Goal: Use online tool/utility: Utilize a website feature to perform a specific function

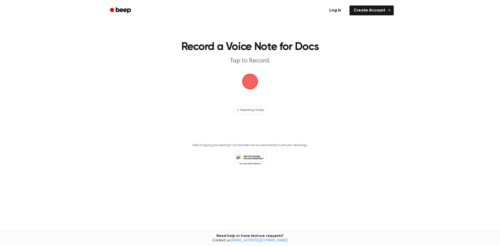
click at [254, 81] on span "button" at bounding box center [250, 82] width 16 height 16
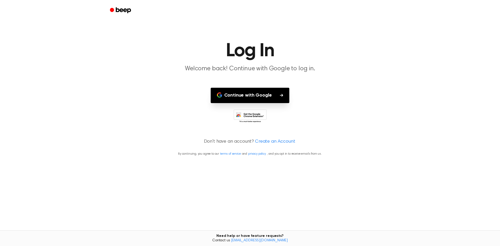
click at [268, 95] on button "Continue with Google" at bounding box center [250, 95] width 79 height 15
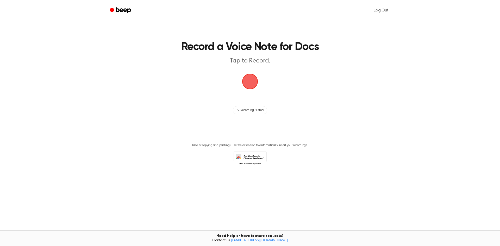
click at [258, 87] on span "button" at bounding box center [250, 82] width 16 height 16
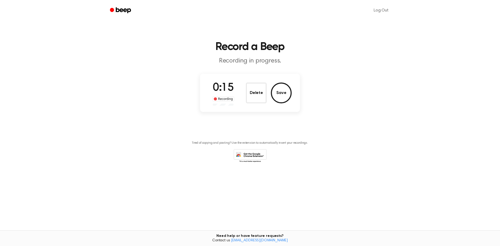
click at [281, 101] on button "Save" at bounding box center [281, 93] width 21 height 21
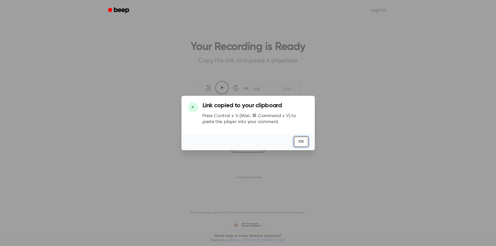
click at [303, 141] on button "OK" at bounding box center [301, 142] width 15 height 11
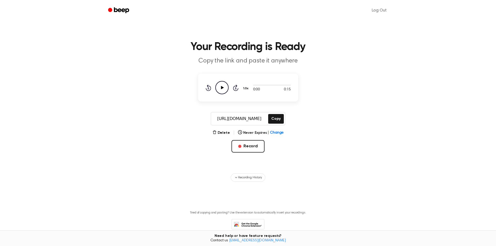
drag, startPoint x: 218, startPoint y: 119, endPoint x: 284, endPoint y: 137, distance: 67.4
click at [284, 137] on main "Your Recording is Ready Copy the link and paste it anywhere 0:00 0:15 1.0x Rewi…" at bounding box center [248, 124] width 496 height 248
click at [220, 89] on icon "Play Audio" at bounding box center [222, 87] width 13 height 13
click at [228, 130] on button "Delete" at bounding box center [221, 132] width 17 height 5
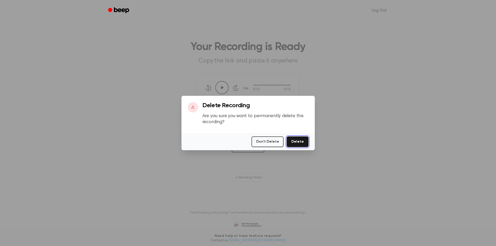
click at [302, 141] on button "Delete" at bounding box center [298, 142] width 22 height 11
